Goal: Information Seeking & Learning: Learn about a topic

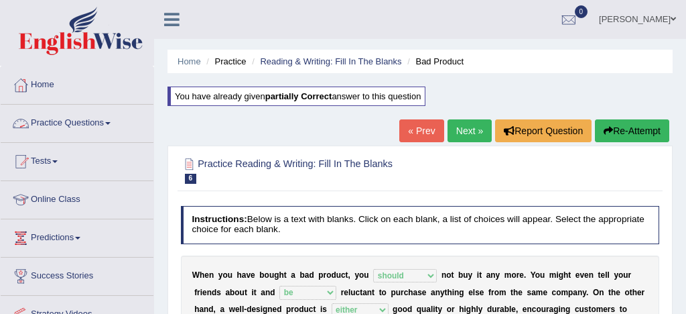
select select "should"
select select "be"
select select "either"
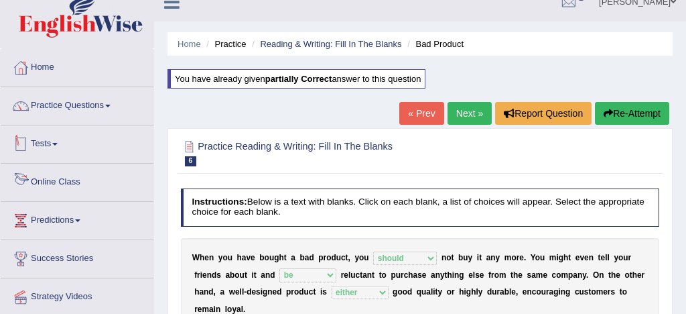
scroll to position [15, 0]
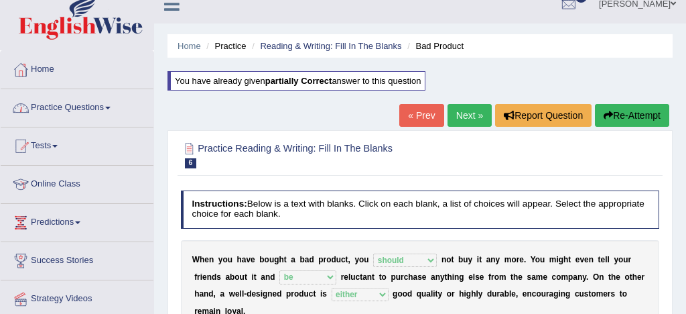
click at [82, 106] on link "Practice Questions" at bounding box center [77, 106] width 153 height 34
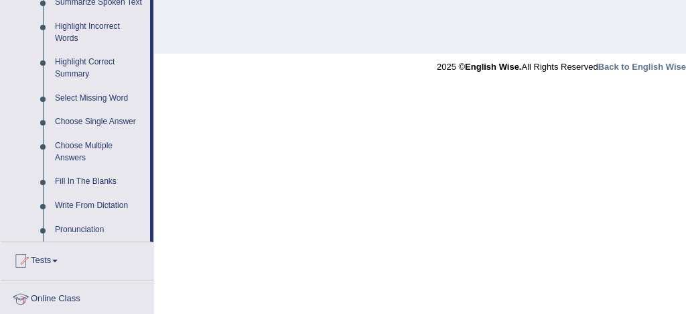
scroll to position [619, 0]
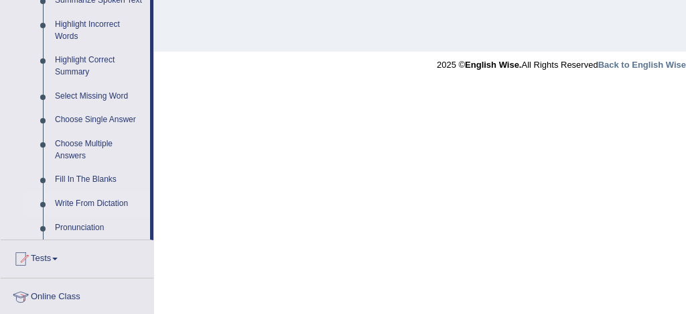
click at [109, 215] on link "Write From Dictation" at bounding box center [99, 204] width 101 height 24
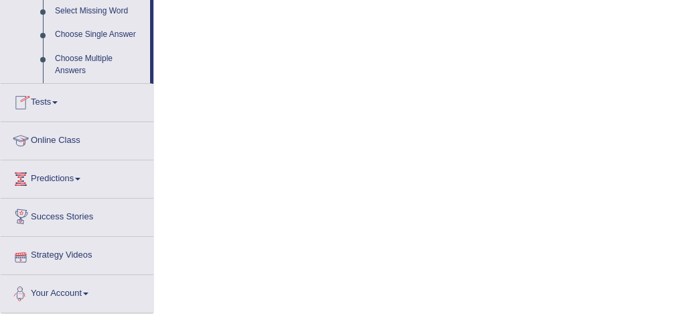
scroll to position [787, 0]
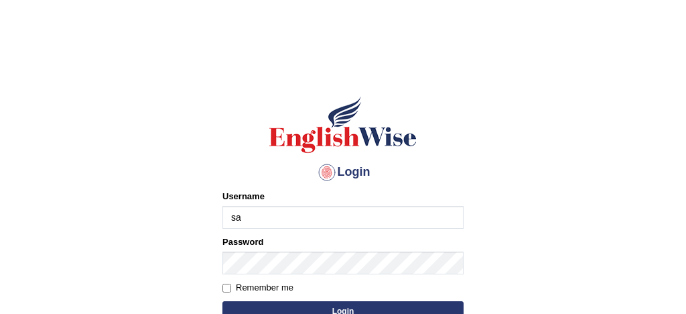
type input "[PERSON_NAME]"
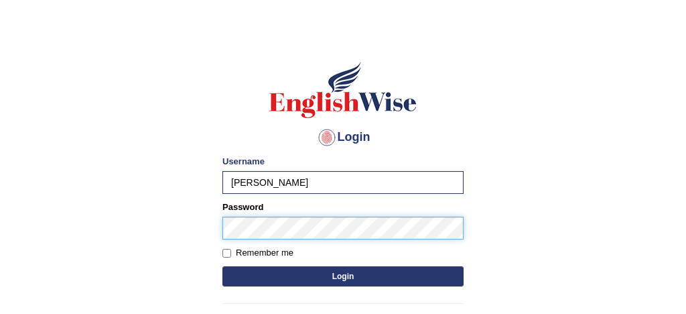
scroll to position [44, 0]
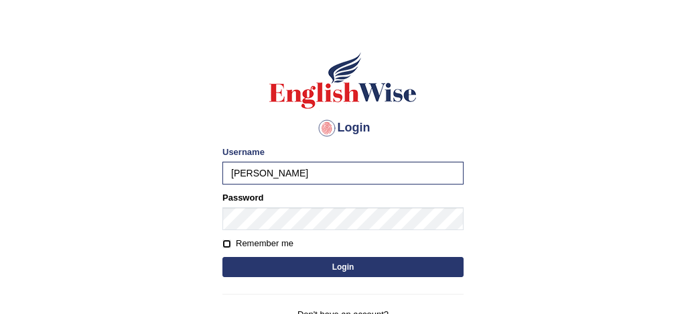
click at [228, 242] on input "Remember me" at bounding box center [227, 243] width 9 height 9
checkbox input "true"
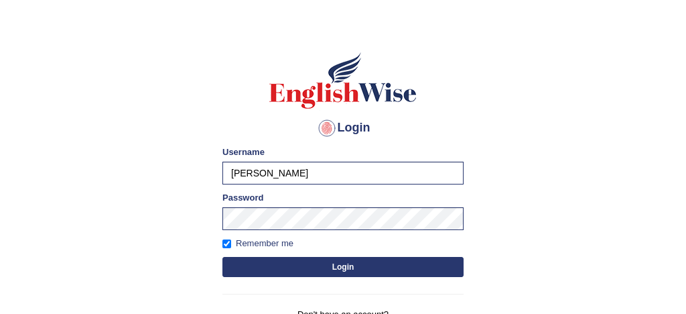
click at [318, 266] on button "Login" at bounding box center [343, 267] width 241 height 20
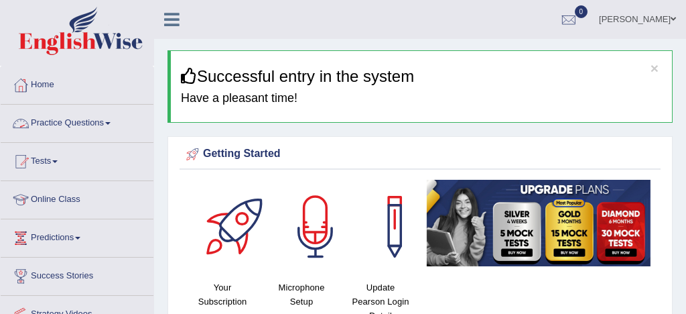
click at [91, 122] on link "Practice Questions" at bounding box center [77, 122] width 153 height 34
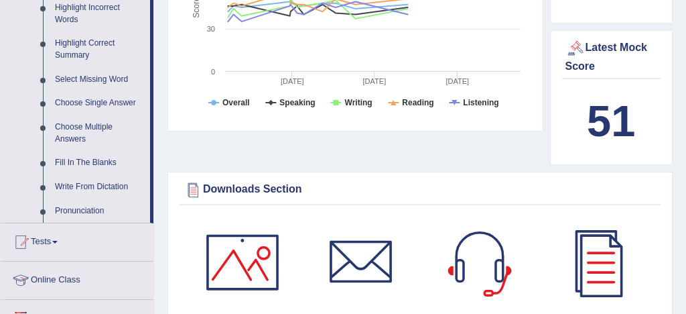
scroll to position [638, 0]
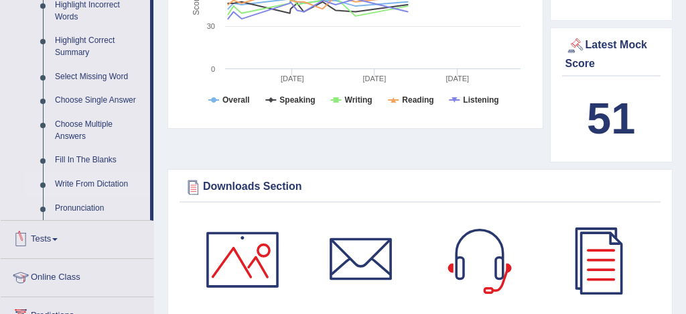
click at [112, 196] on link "Write From Dictation" at bounding box center [99, 184] width 101 height 24
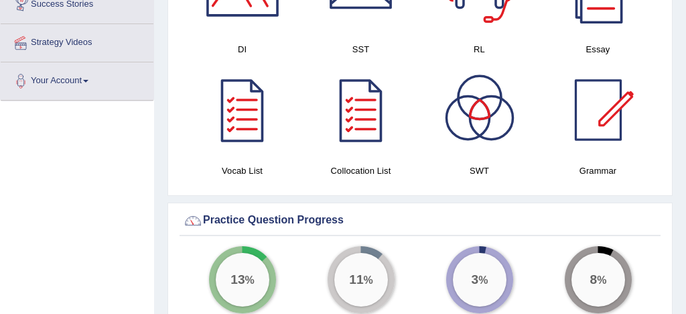
scroll to position [933, 0]
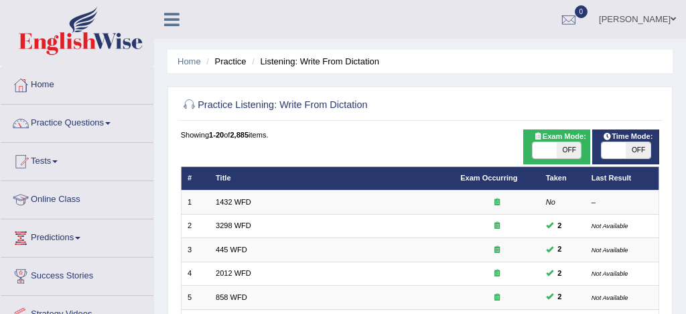
click at [544, 147] on span at bounding box center [545, 150] width 24 height 16
checkbox input "true"
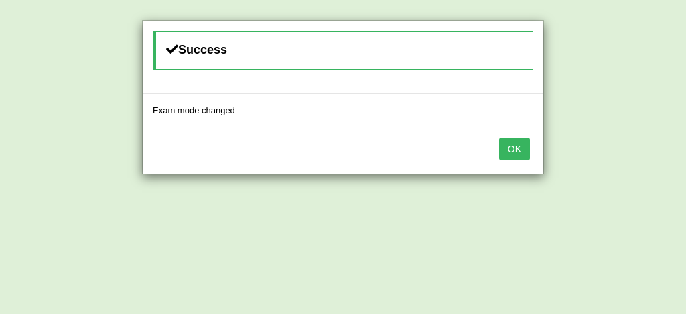
click at [512, 145] on button "OK" at bounding box center [514, 148] width 31 height 23
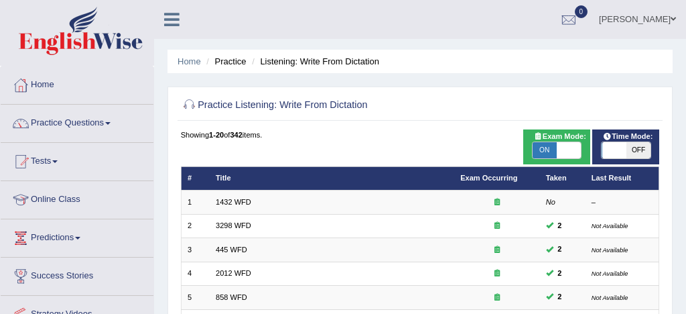
scroll to position [459, 0]
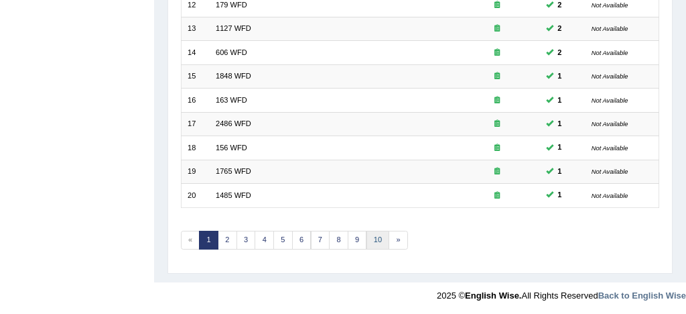
click at [378, 237] on link "10" at bounding box center [378, 240] width 23 height 19
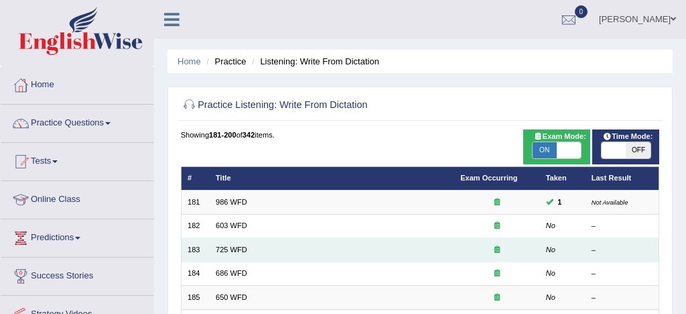
scroll to position [17, 0]
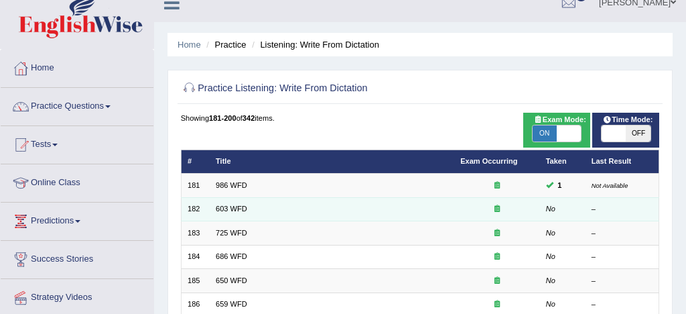
click at [253, 210] on td "603 WFD" at bounding box center [332, 208] width 245 height 23
click at [235, 209] on link "603 WFD" at bounding box center [232, 208] width 32 height 8
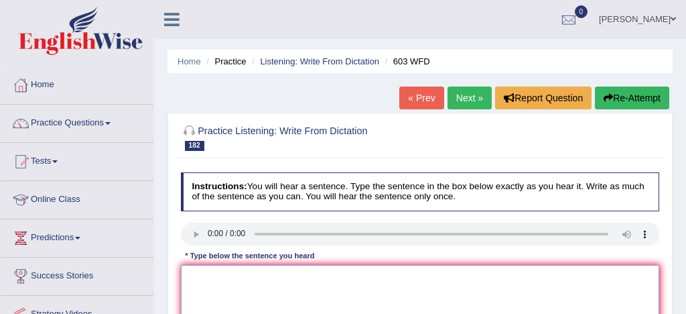
click at [216, 275] on textarea at bounding box center [420, 320] width 479 height 111
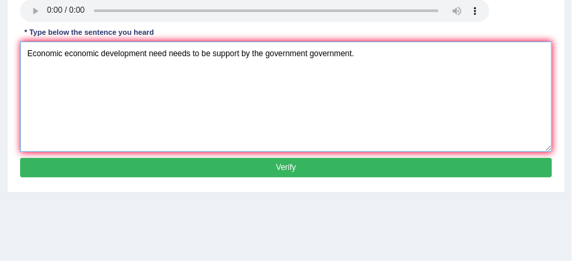
scroll to position [232, 0]
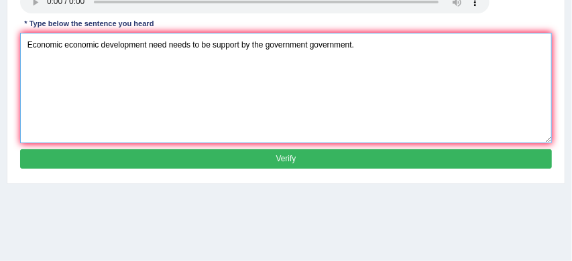
type textarea "Economic economic development need needs to be support by the government govern…"
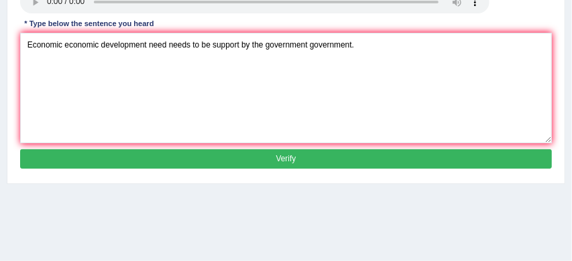
click at [304, 160] on button "Verify" at bounding box center [286, 158] width 532 height 19
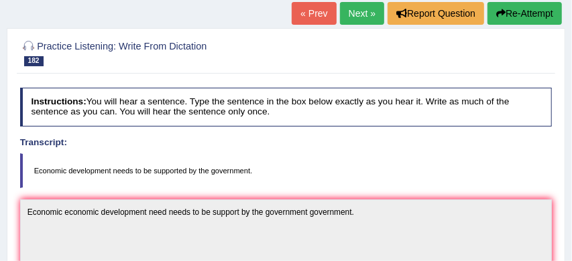
scroll to position [85, 0]
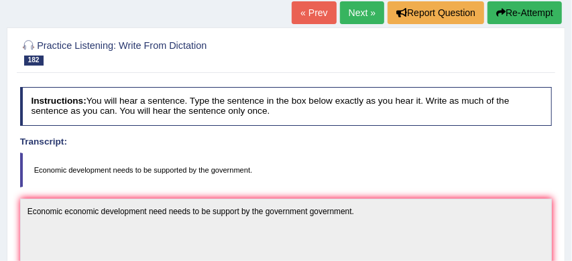
click at [526, 16] on button "Re-Attempt" at bounding box center [524, 12] width 74 height 23
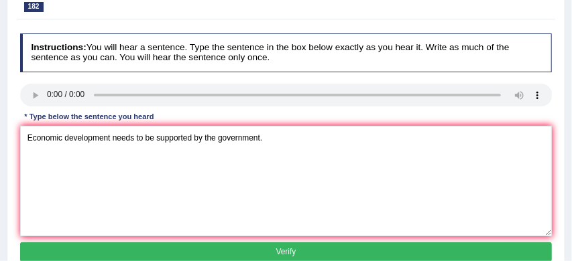
scroll to position [211, 0]
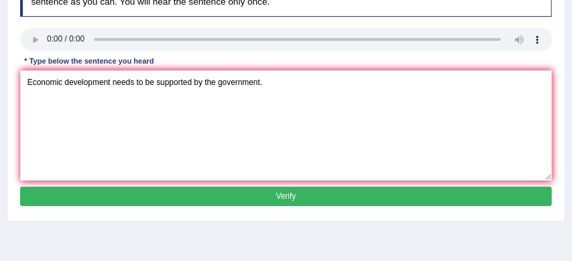
type textarea "Economic development needs to be supported by the government."
click at [213, 206] on button "Verify" at bounding box center [286, 196] width 532 height 19
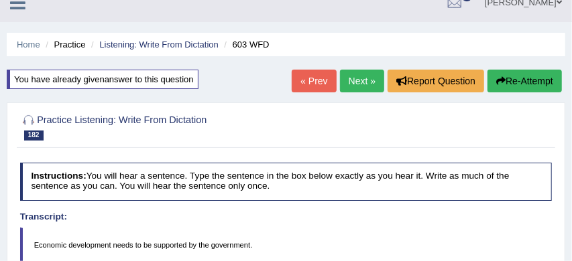
scroll to position [0, 0]
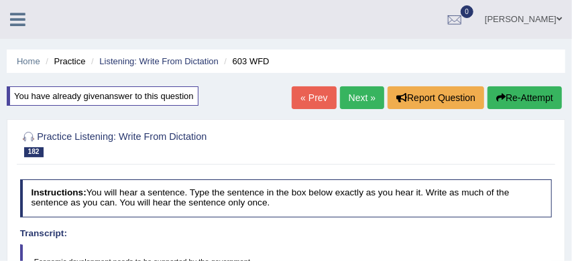
click at [358, 98] on link "Next »" at bounding box center [362, 97] width 44 height 23
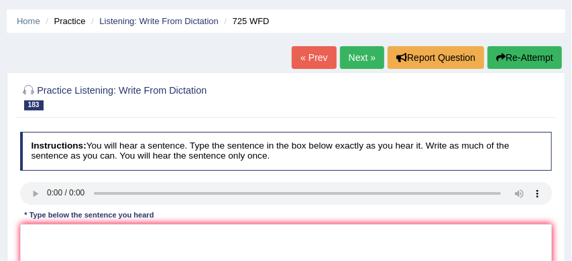
scroll to position [48, 0]
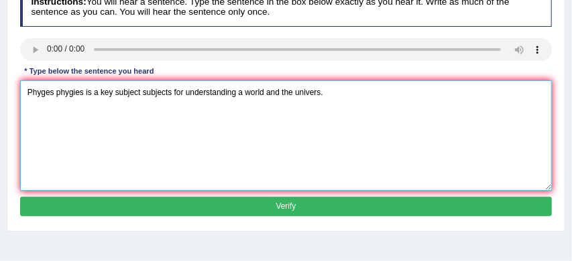
scroll to position [187, 0]
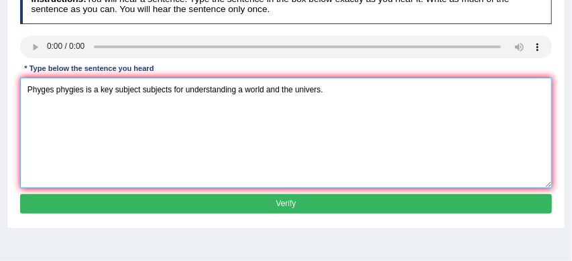
type textarea "Phyges phygies is a key subject subjects for understanding a world and the univ…"
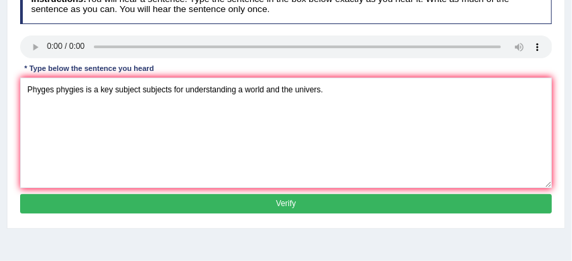
click at [290, 205] on button "Verify" at bounding box center [286, 203] width 532 height 19
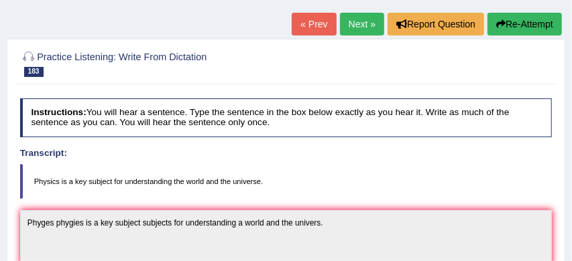
scroll to position [54, 0]
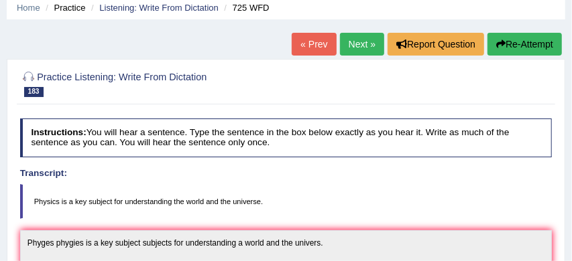
click at [356, 40] on link "Next »" at bounding box center [362, 44] width 44 height 23
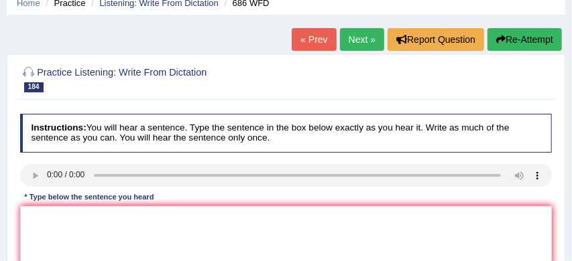
scroll to position [62, 0]
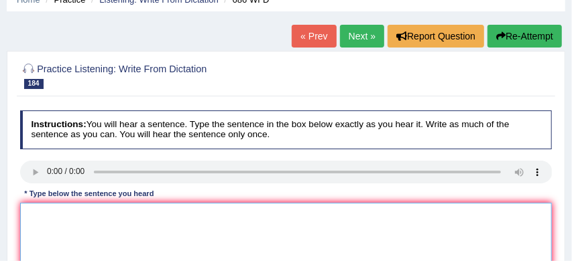
click at [32, 205] on textarea at bounding box center [286, 258] width 532 height 111
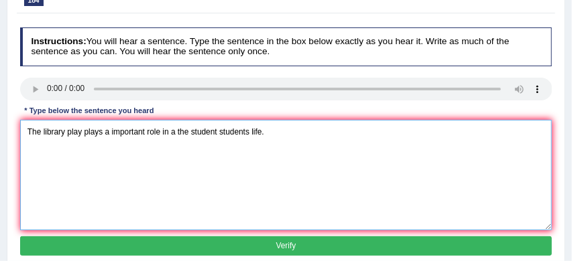
scroll to position [145, 0]
type textarea "The library play plays a important role in a the student students life."
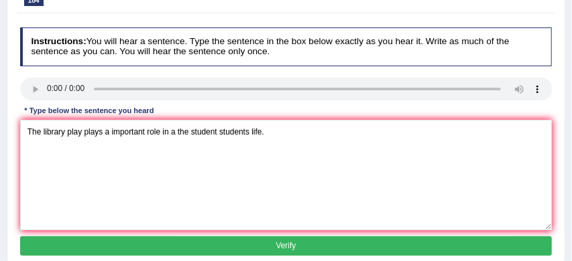
click at [196, 241] on button "Verify" at bounding box center [286, 246] width 532 height 19
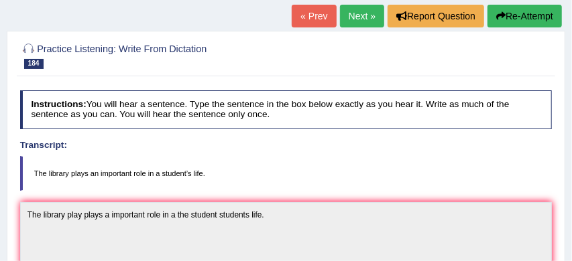
scroll to position [79, 0]
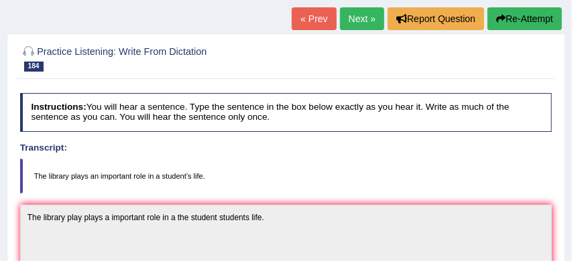
click at [525, 20] on button "Re-Attempt" at bounding box center [524, 18] width 74 height 23
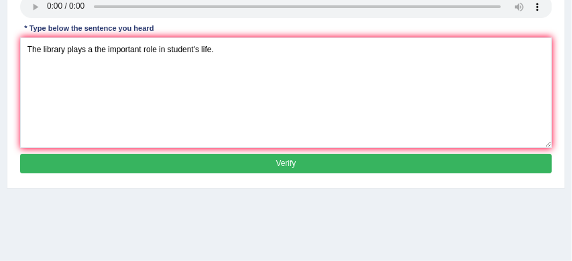
scroll to position [247, 0]
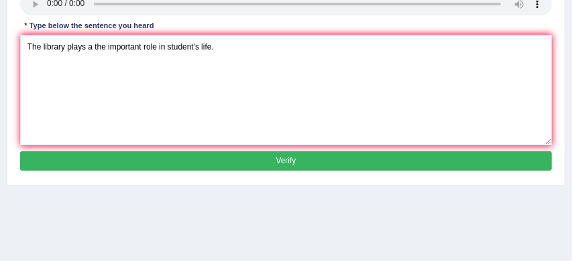
type textarea "The library plays a the important role in student's life."
click at [264, 171] on button "Verify" at bounding box center [286, 161] width 532 height 19
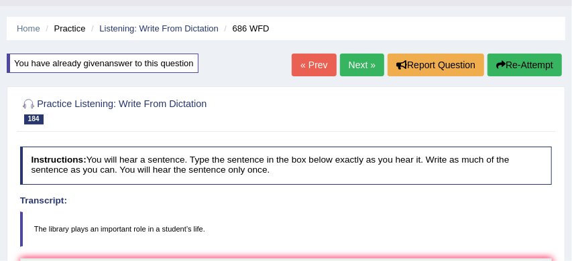
scroll to position [0, 0]
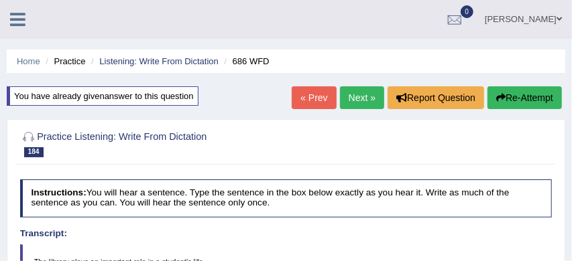
click at [350, 99] on link "Next »" at bounding box center [362, 97] width 44 height 23
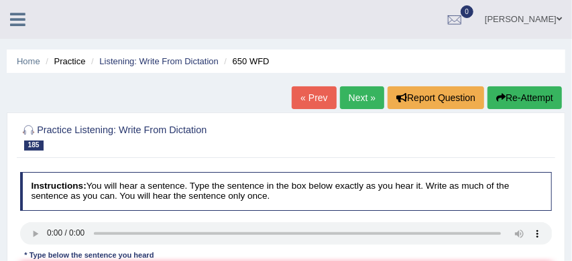
scroll to position [35, 0]
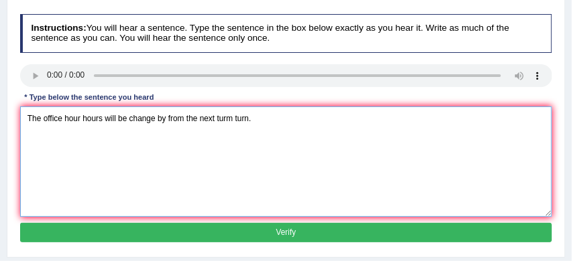
scroll to position [158, 0]
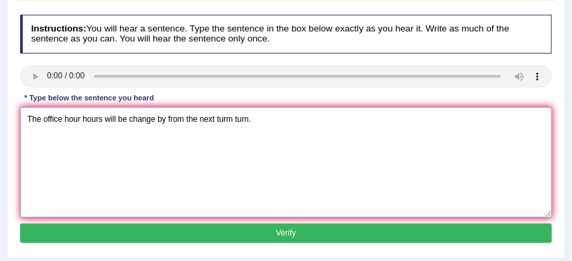
type textarea "The office hour hours will be change by from the next turm turn."
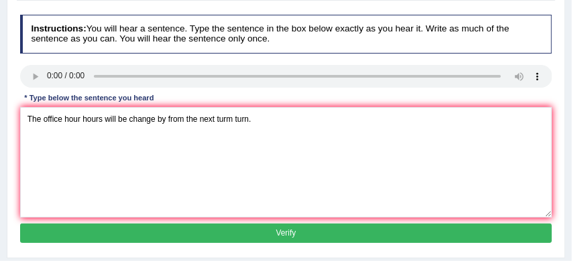
click at [194, 235] on button "Verify" at bounding box center [286, 233] width 532 height 19
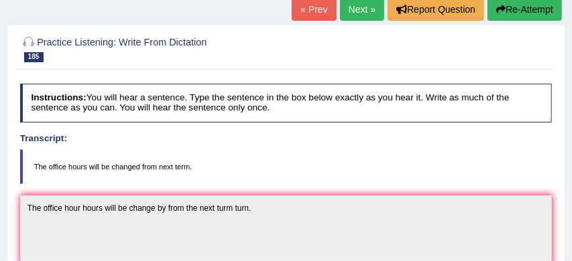
scroll to position [81, 0]
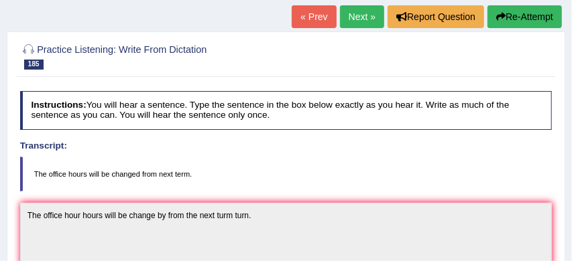
click at [546, 10] on button "Re-Attempt" at bounding box center [524, 16] width 74 height 23
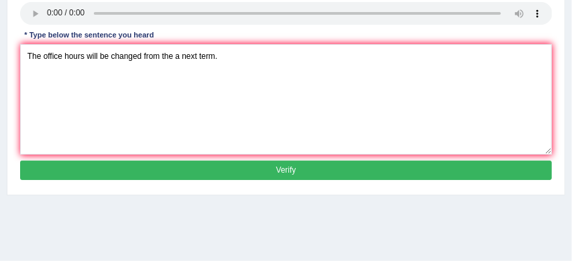
scroll to position [239, 0]
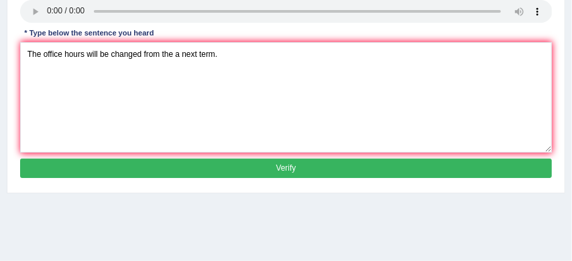
type textarea "The office hours will be changed from the a next term."
click at [237, 178] on button "Verify" at bounding box center [286, 168] width 532 height 19
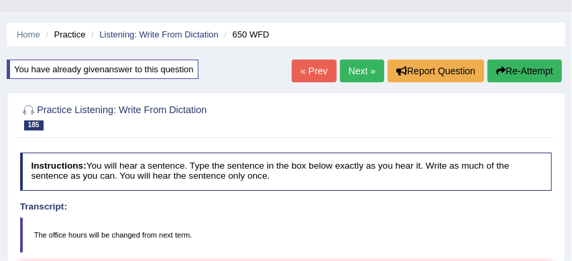
scroll to position [26, 0]
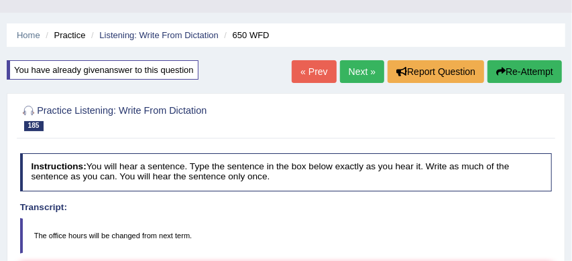
click at [359, 69] on link "Next »" at bounding box center [362, 71] width 44 height 23
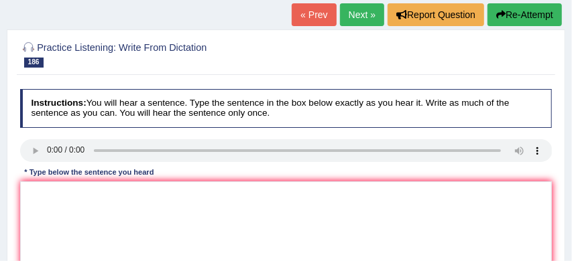
scroll to position [114, 0]
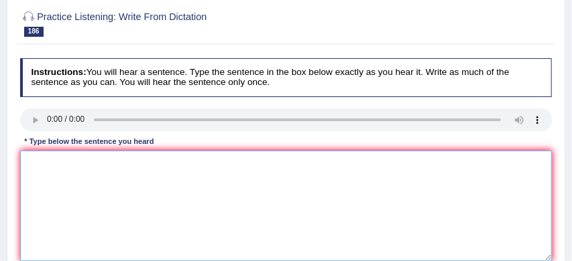
click at [131, 169] on textarea at bounding box center [286, 206] width 532 height 111
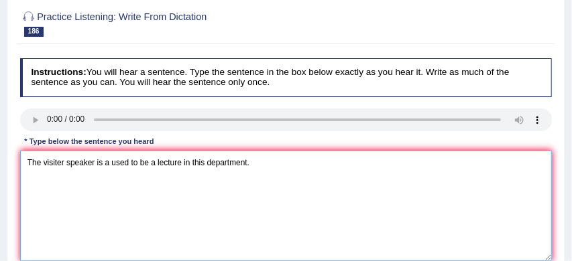
click at [64, 163] on textarea "The visiter speaker is a used to be a lecture in this department." at bounding box center [286, 206] width 532 height 111
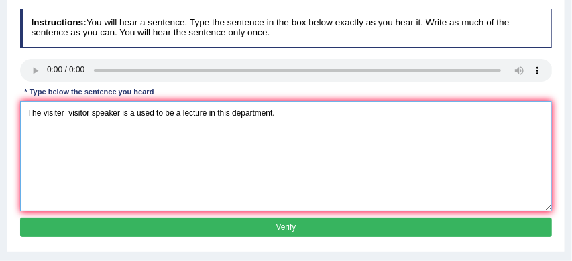
scroll to position [171, 0]
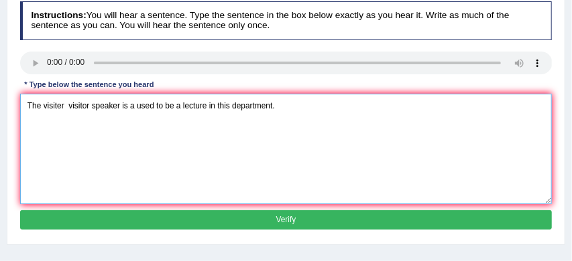
type textarea "The visiter visitor speaker is a used to be a lecture in this department."
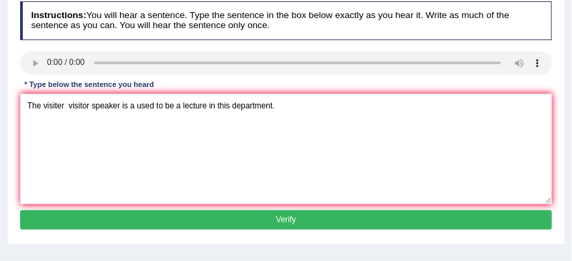
click at [175, 218] on button "Verify" at bounding box center [286, 220] width 532 height 19
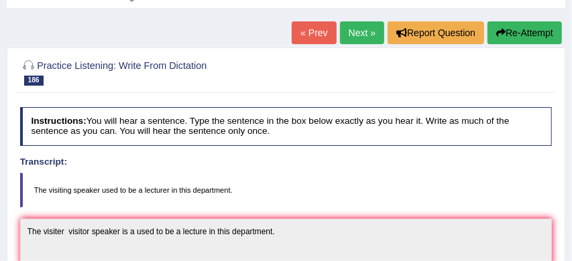
scroll to position [0, 0]
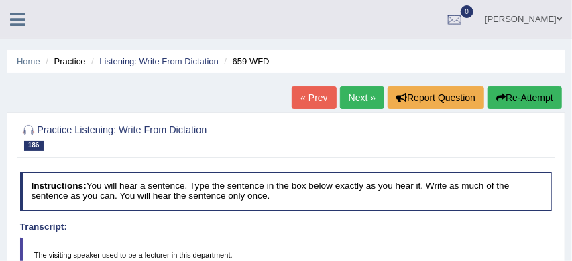
click at [524, 97] on button "Re-Attempt" at bounding box center [524, 97] width 74 height 23
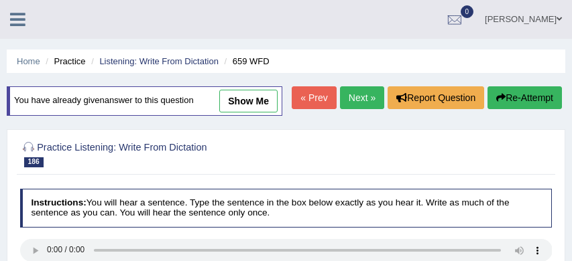
scroll to position [83, 0]
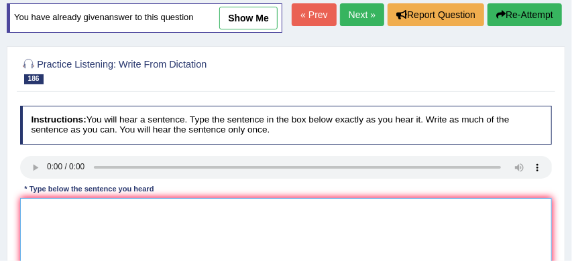
click at [99, 237] on textarea at bounding box center [286, 253] width 532 height 111
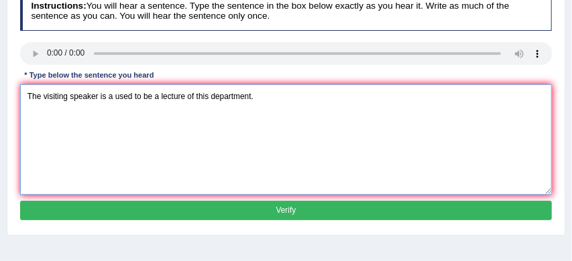
scroll to position [199, 0]
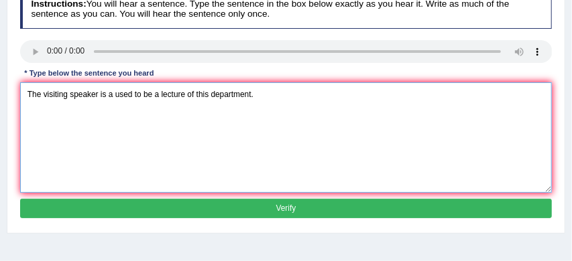
type textarea "The visiting speaker is a used to be a lecture of this department."
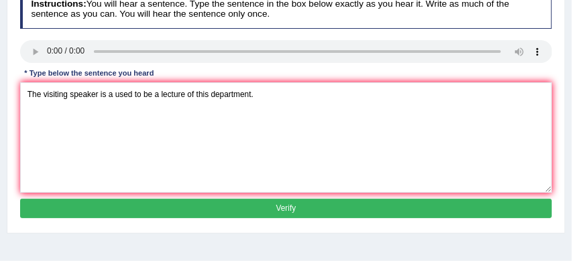
click at [248, 219] on button "Verify" at bounding box center [286, 208] width 532 height 19
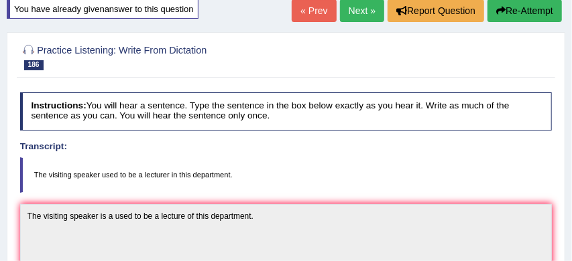
scroll to position [86, 0]
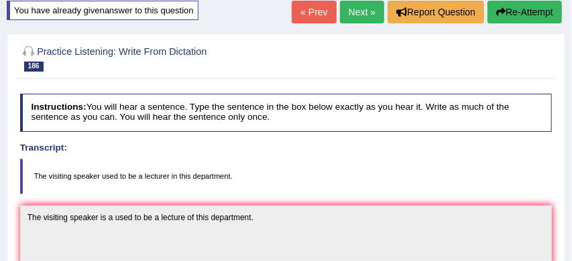
click at [355, 13] on link "Next »" at bounding box center [362, 12] width 44 height 23
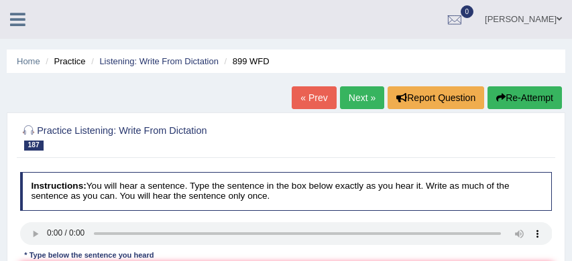
scroll to position [72, 0]
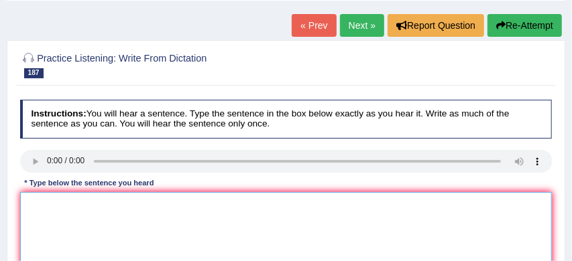
click at [34, 198] on textarea at bounding box center [286, 247] width 532 height 111
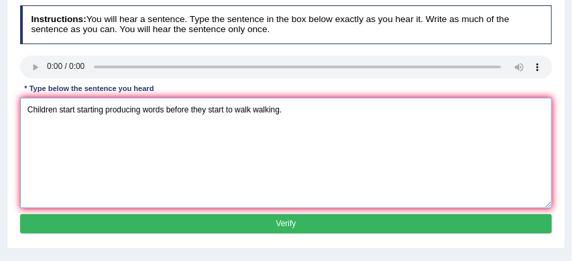
scroll to position [168, 0]
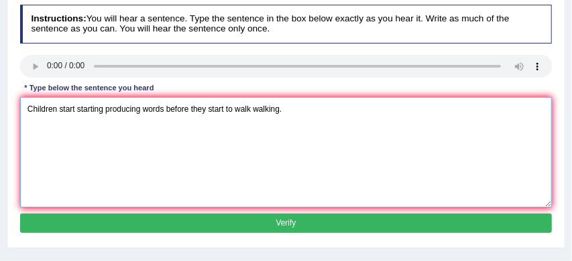
type textarea "Children start starting producing words before they start to walk walking."
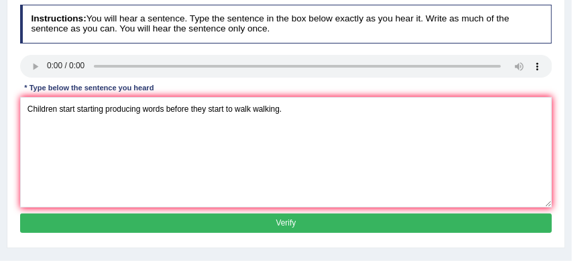
click at [206, 225] on button "Verify" at bounding box center [286, 223] width 532 height 19
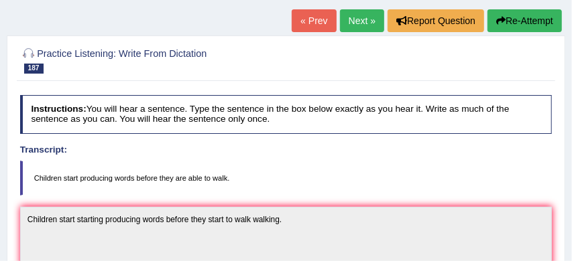
scroll to position [75, 0]
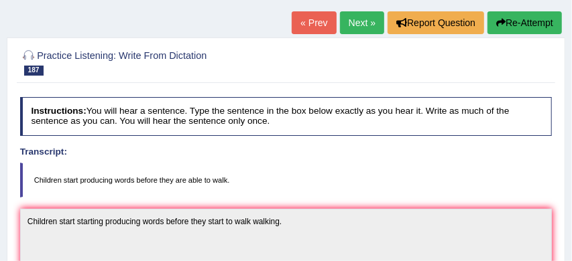
click at [353, 20] on link "Next »" at bounding box center [362, 22] width 44 height 23
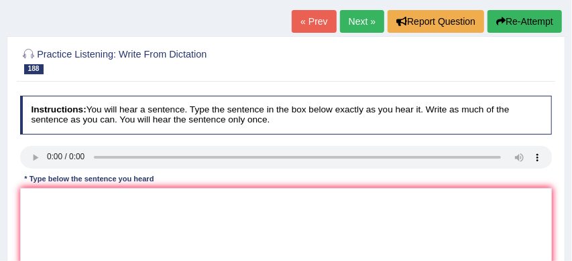
scroll to position [82, 0]
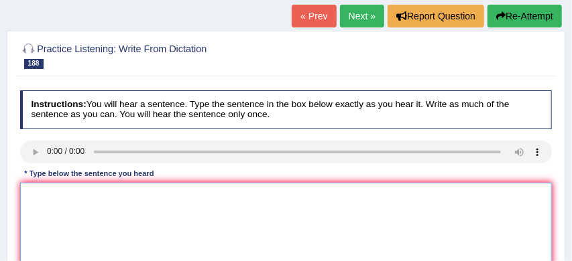
click at [40, 201] on textarea at bounding box center [286, 238] width 532 height 111
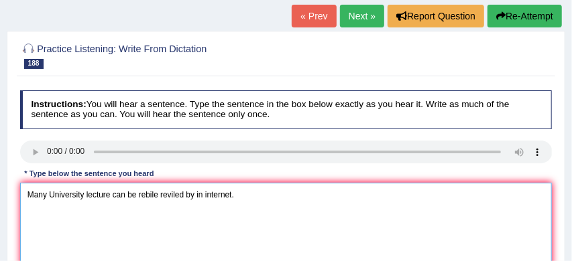
click at [85, 194] on textarea "Many University lecture can be rebile reviled by in internet." at bounding box center [286, 238] width 532 height 111
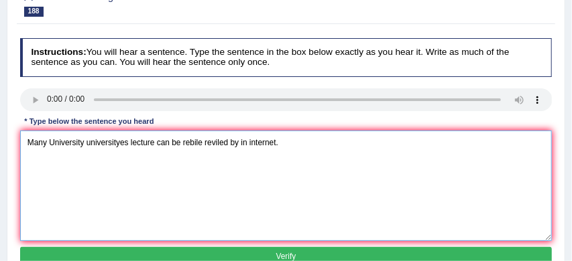
scroll to position [150, 0]
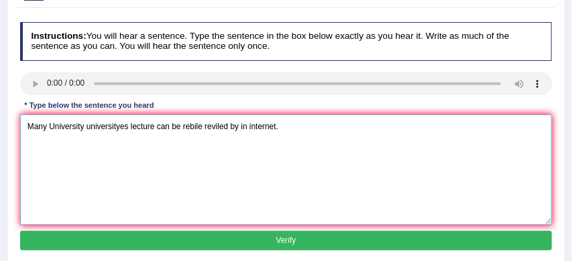
type textarea "Many University universityes lecture can be rebile reviled by in internet."
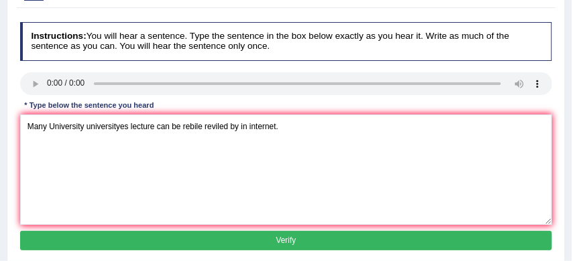
click at [187, 238] on button "Verify" at bounding box center [286, 240] width 532 height 19
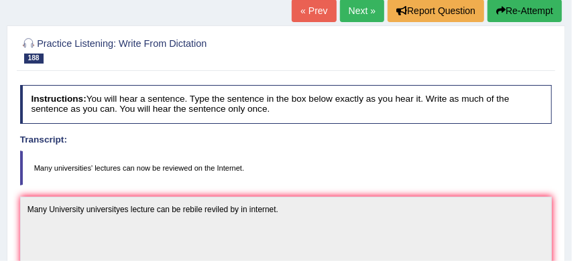
scroll to position [86, 0]
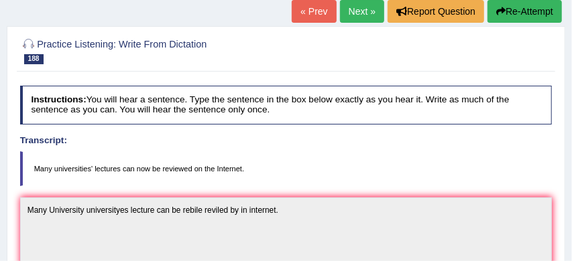
click at [526, 13] on button "Re-Attempt" at bounding box center [524, 11] width 74 height 23
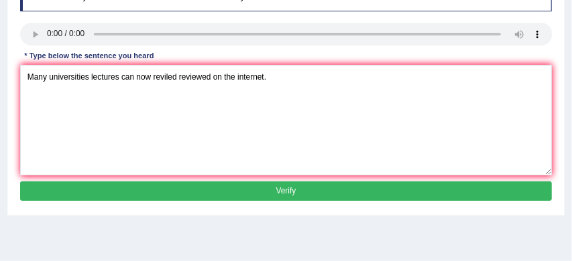
scroll to position [217, 0]
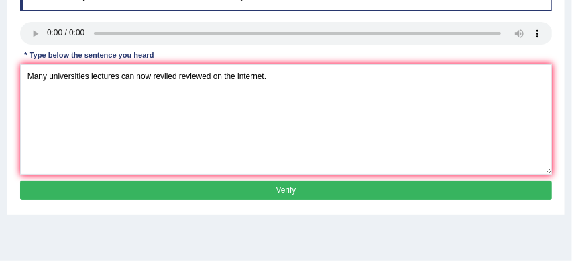
type textarea "Many universities lectures can now reviled reviewed on the internet."
click at [257, 200] on button "Verify" at bounding box center [286, 190] width 532 height 19
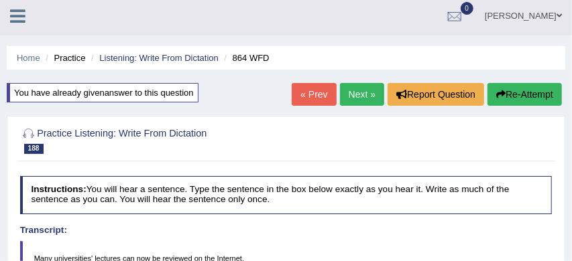
scroll to position [0, 0]
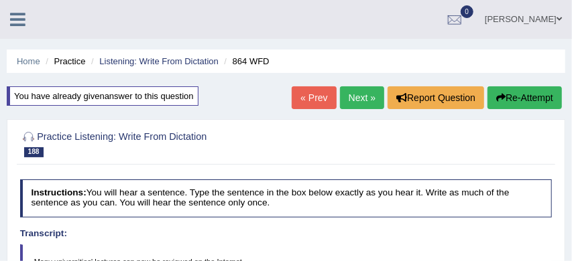
click at [347, 97] on link "Next »" at bounding box center [362, 97] width 44 height 23
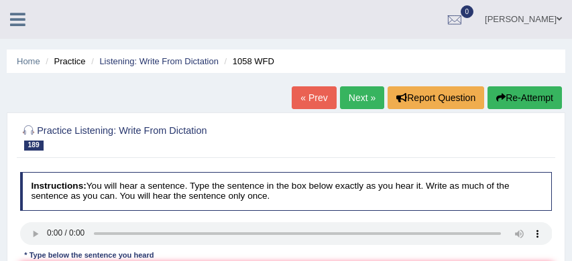
scroll to position [114, 0]
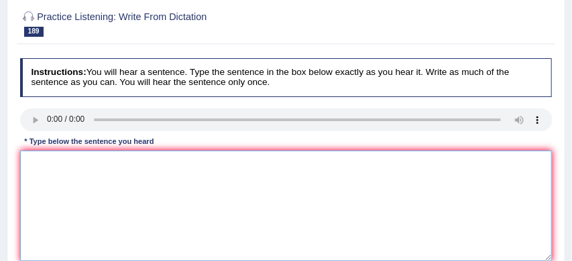
click at [50, 160] on textarea at bounding box center [286, 206] width 532 height 111
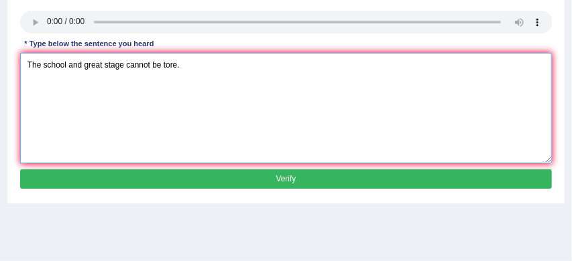
scroll to position [213, 0]
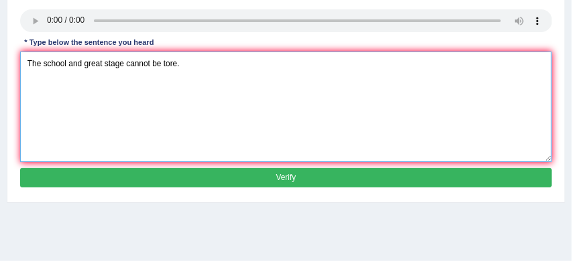
type textarea "The school and great stage cannot be tore."
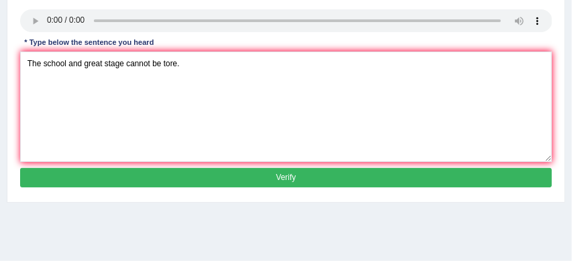
click at [252, 174] on button "Verify" at bounding box center [286, 177] width 532 height 19
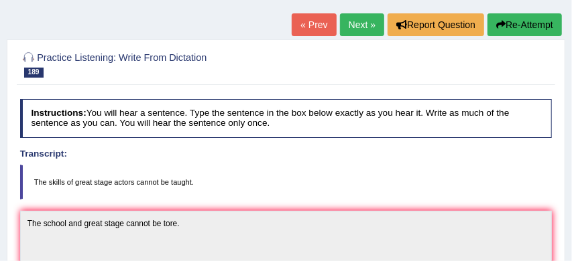
scroll to position [46, 0]
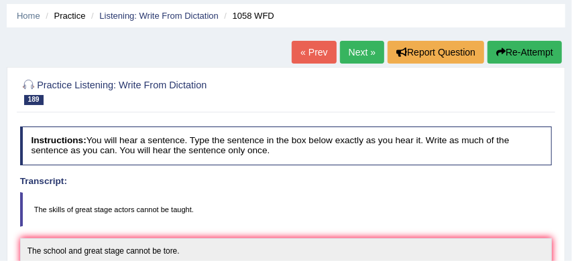
click at [527, 50] on button "Re-Attempt" at bounding box center [524, 52] width 74 height 23
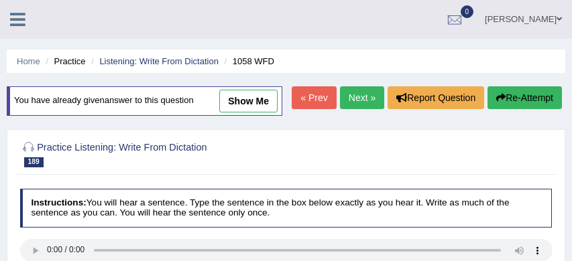
scroll to position [162, 0]
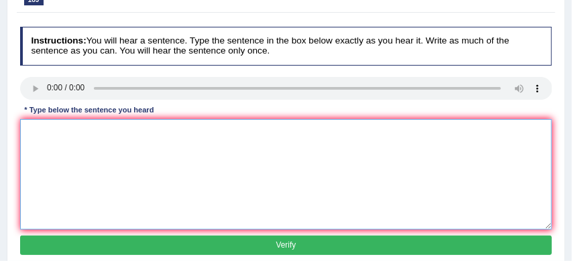
click at [256, 179] on textarea at bounding box center [286, 174] width 532 height 111
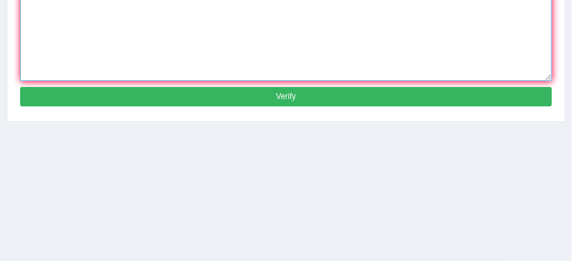
scroll to position [313, 0]
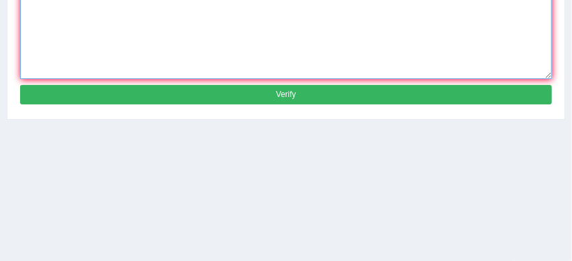
type textarea "The skills of great actor cannot be taught."
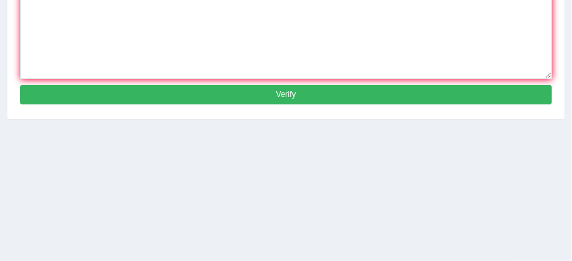
click at [298, 105] on button "Verify" at bounding box center [286, 94] width 532 height 19
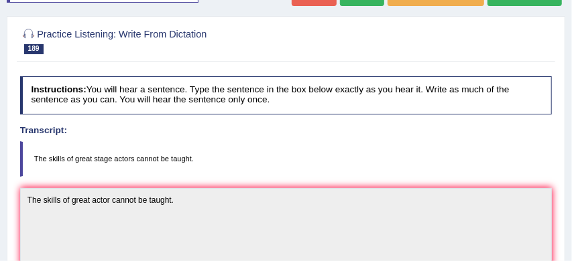
scroll to position [92, 0]
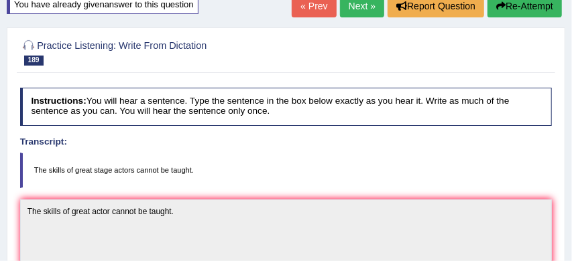
click at [519, 6] on button "Re-Attempt" at bounding box center [524, 6] width 74 height 23
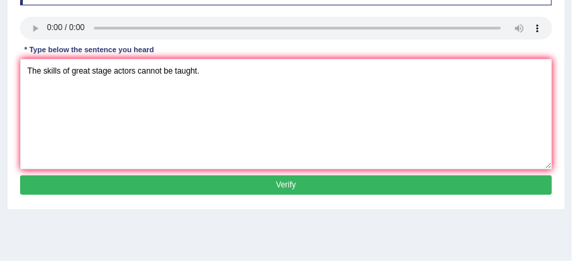
scroll to position [227, 0]
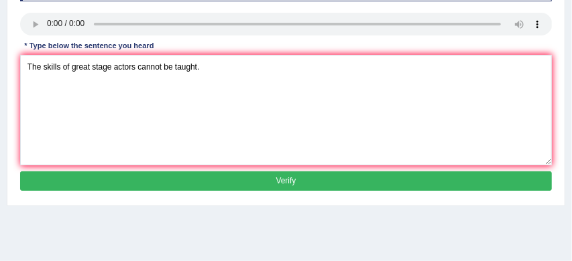
type textarea "The skills of great stage actors cannot be taught."
click at [159, 191] on button "Verify" at bounding box center [286, 181] width 532 height 19
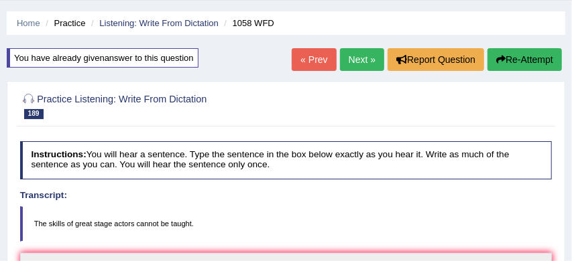
scroll to position [34, 0]
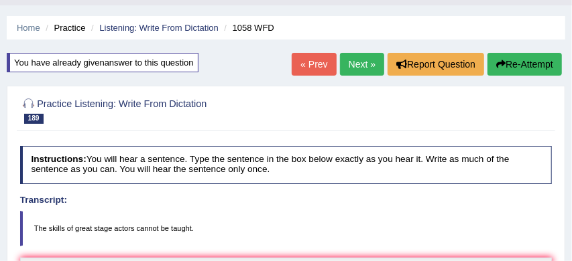
click at [350, 64] on link "Next »" at bounding box center [362, 64] width 44 height 23
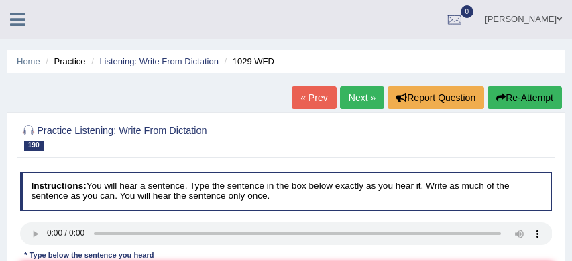
scroll to position [42, 0]
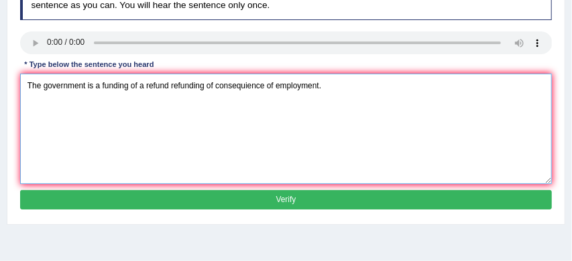
scroll to position [192, 0]
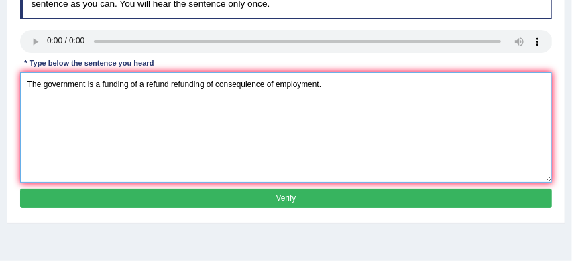
type textarea "The government is a funding of a refund refunding of consequience of employment."
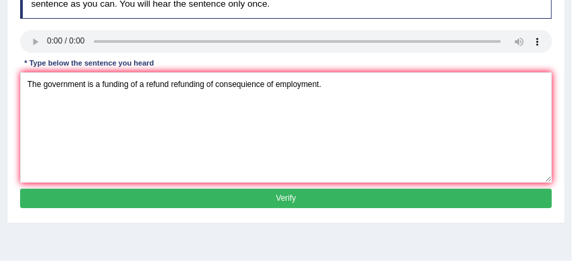
click at [231, 197] on button "Verify" at bounding box center [286, 198] width 532 height 19
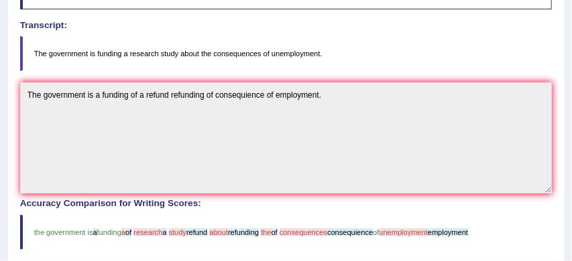
scroll to position [199, 0]
